Goal: Find specific page/section: Find specific page/section

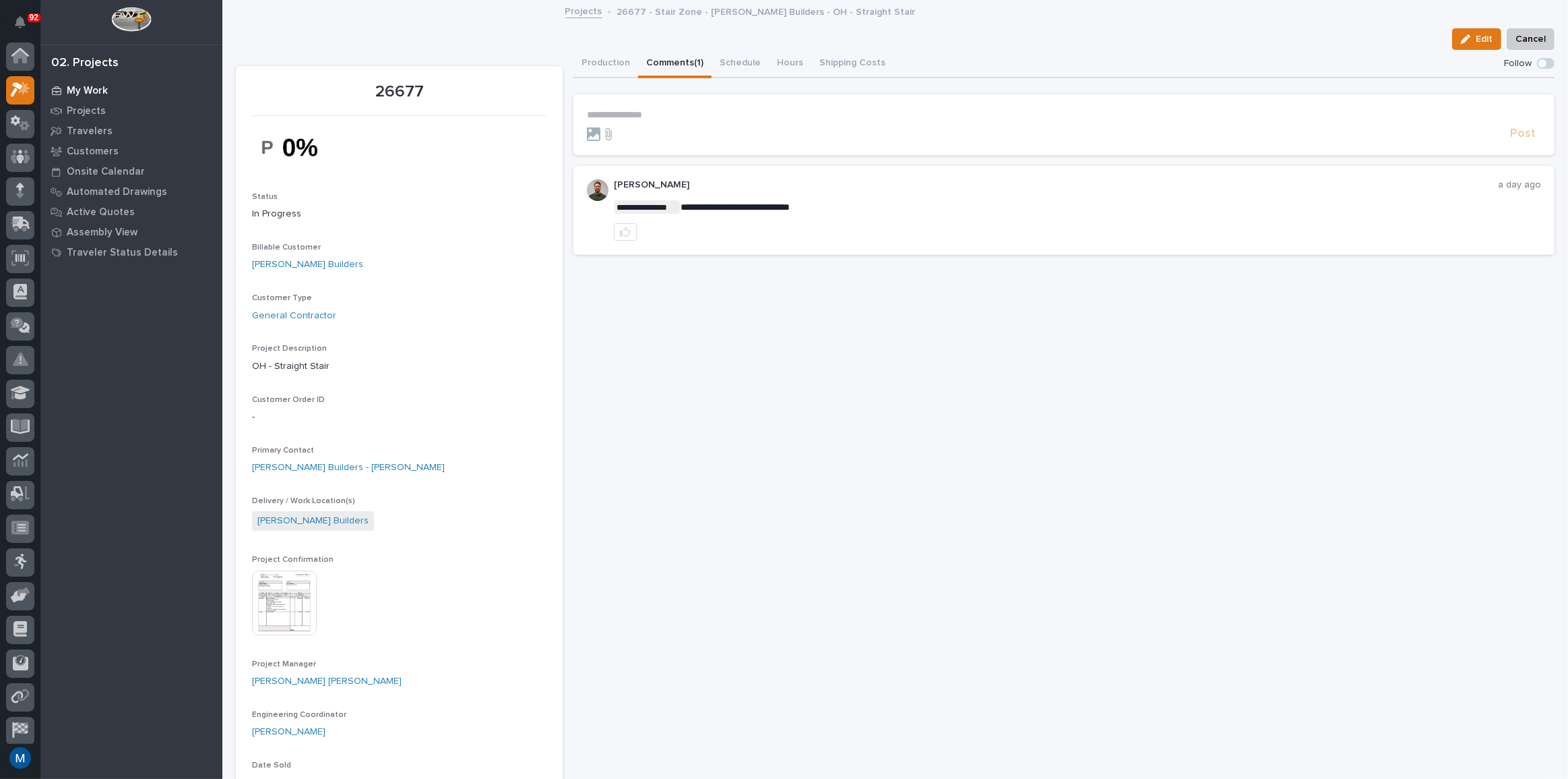
click at [112, 86] on div "My Work" at bounding box center [131, 90] width 175 height 19
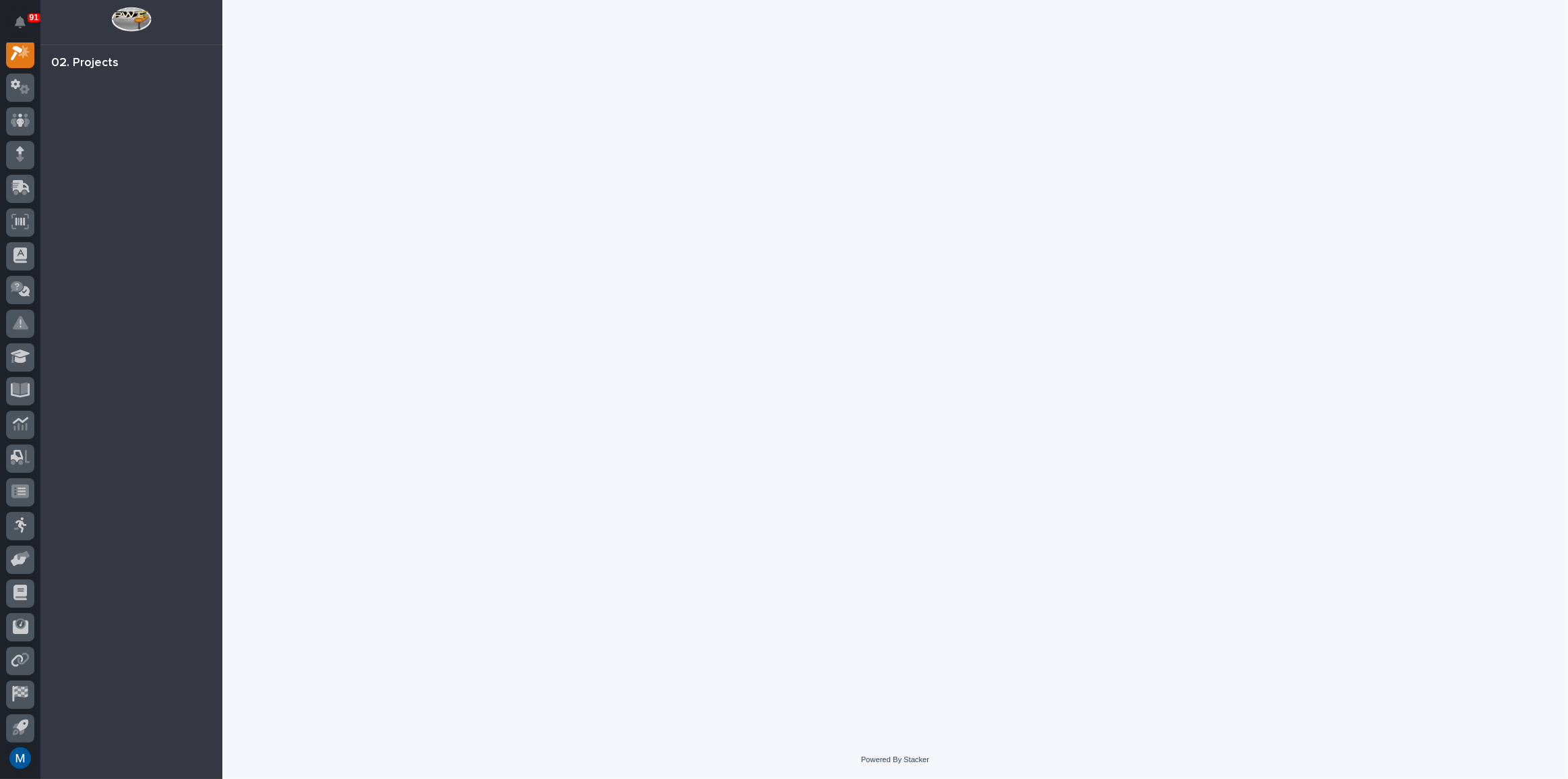
scroll to position [33, 0]
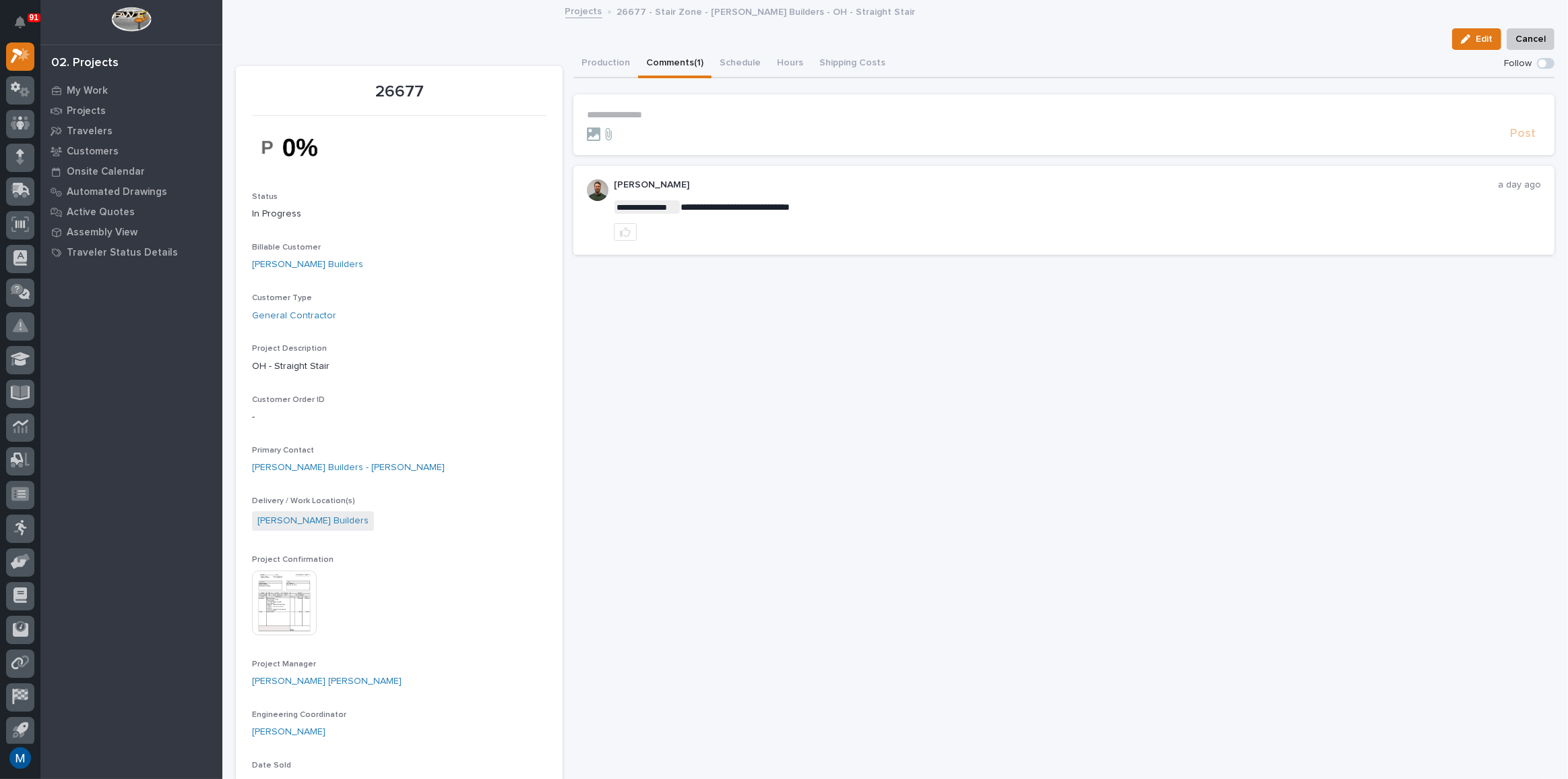
click at [286, 591] on img at bounding box center [283, 602] width 64 height 64
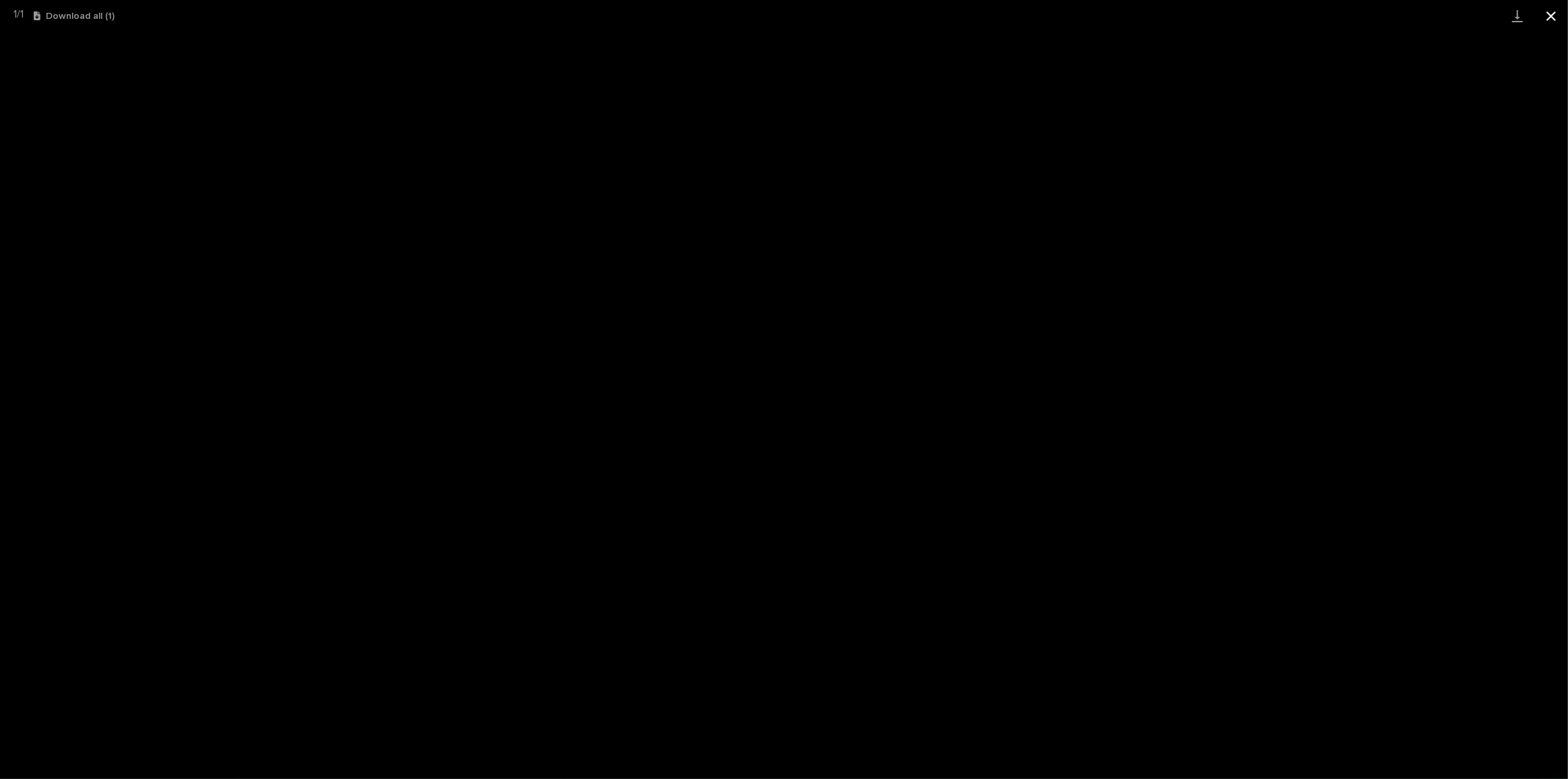
click at [1555, 25] on button "Close gallery" at bounding box center [1551, 15] width 33 height 32
